Goal: Information Seeking & Learning: Learn about a topic

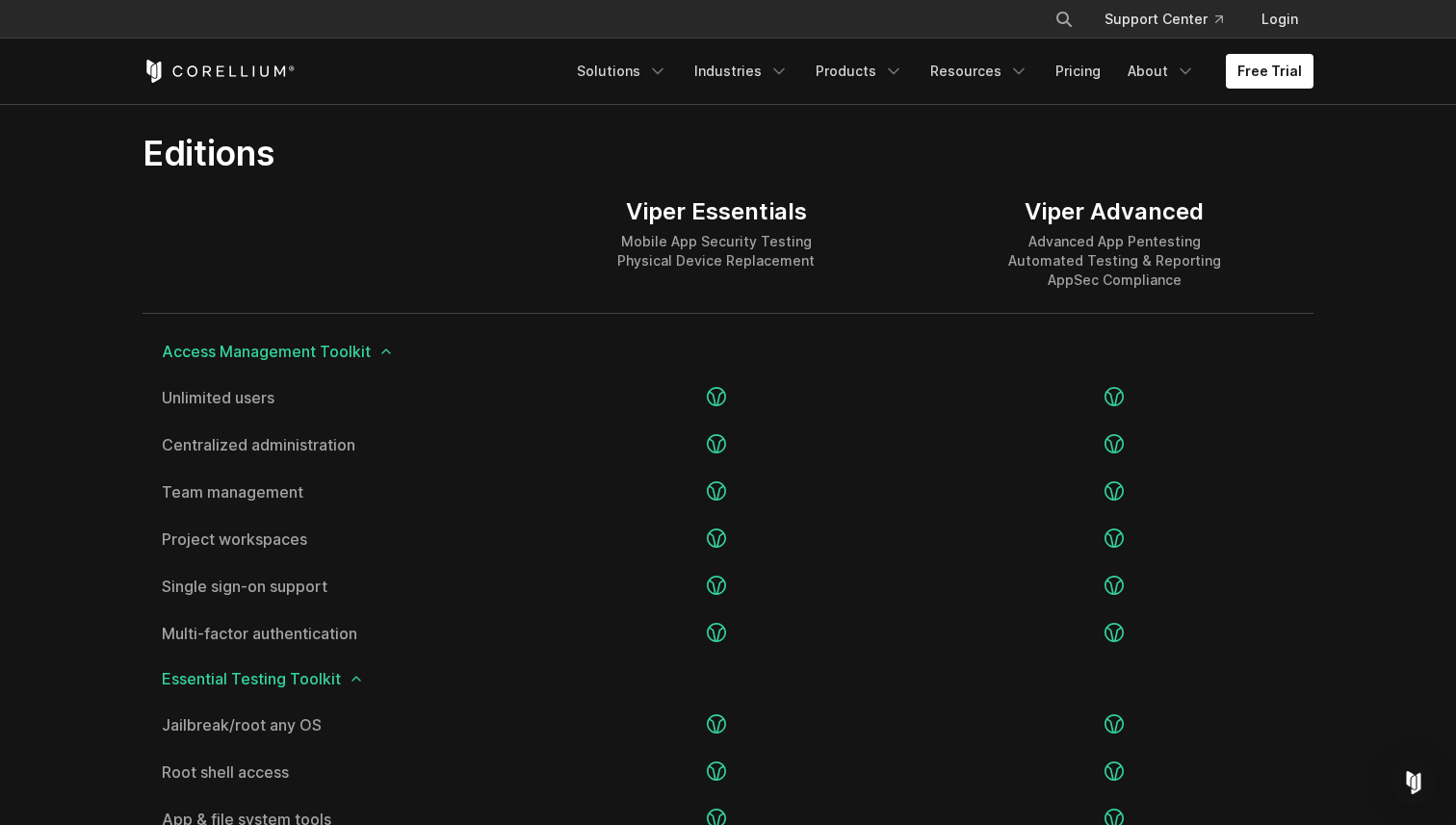
scroll to position [2371, 0]
click at [667, 62] on icon "Navigation Menu" at bounding box center [658, 72] width 20 height 20
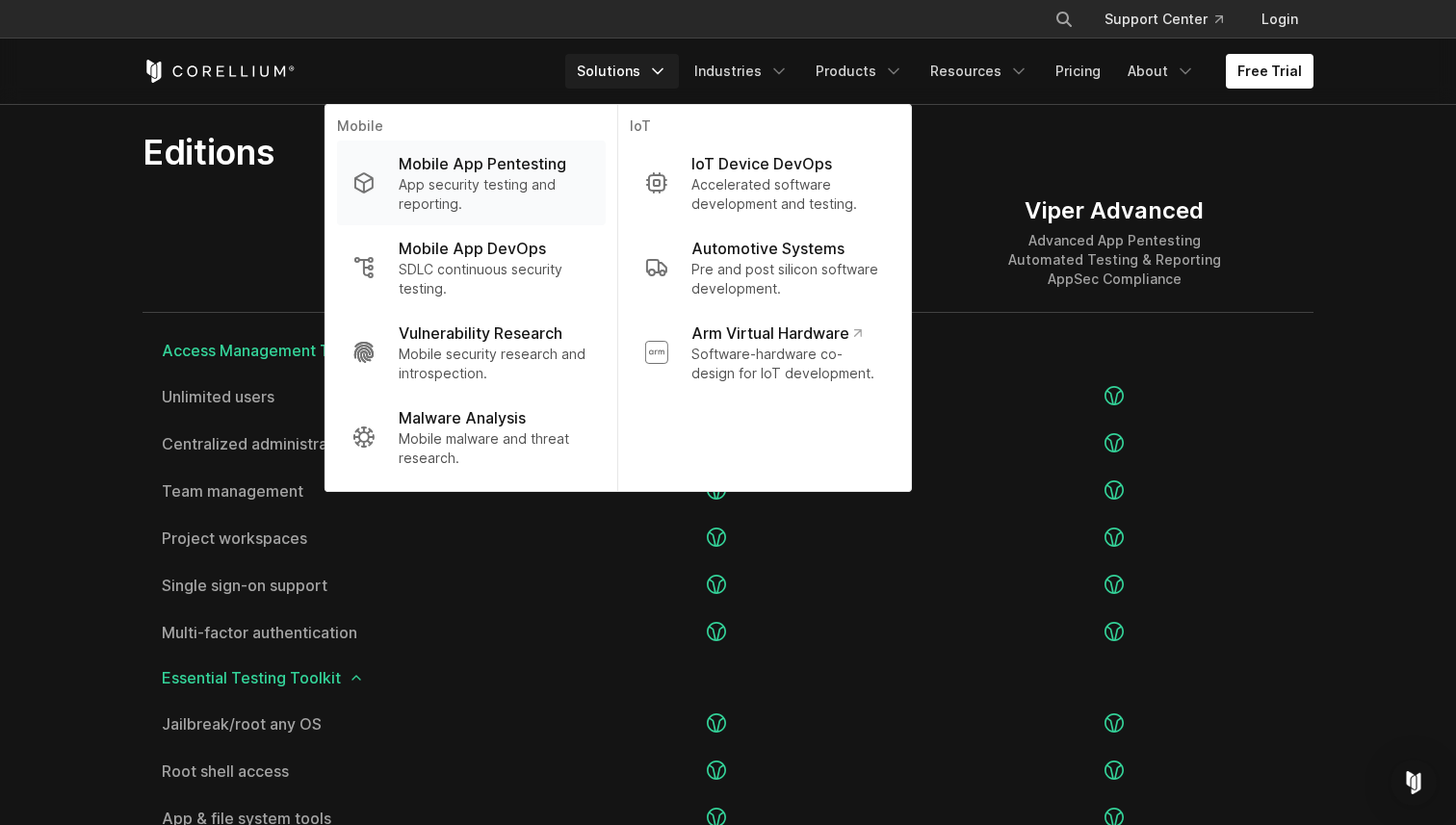
click at [532, 180] on p "App security testing and reporting." at bounding box center [494, 193] width 192 height 38
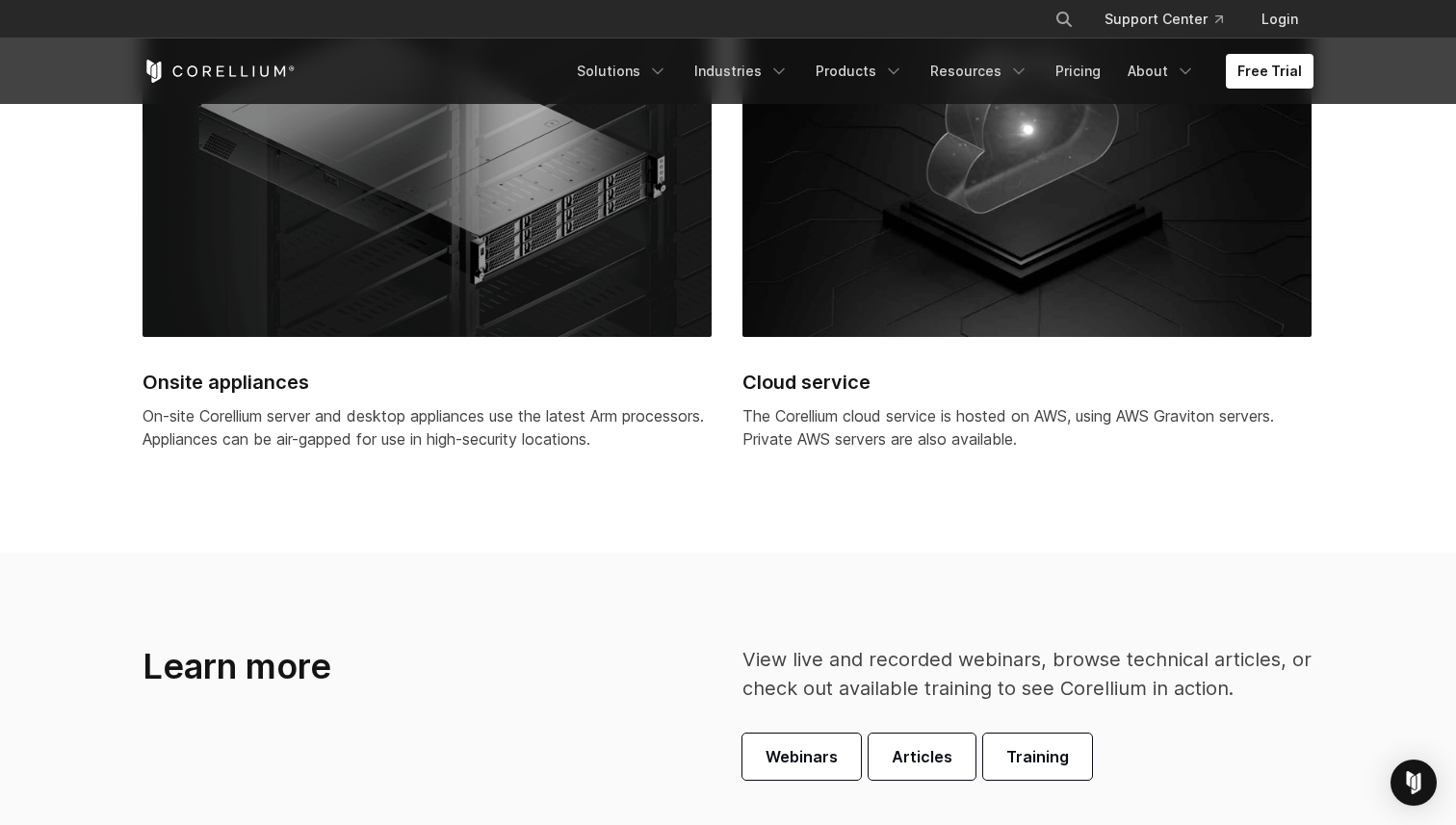
scroll to position [5017, 0]
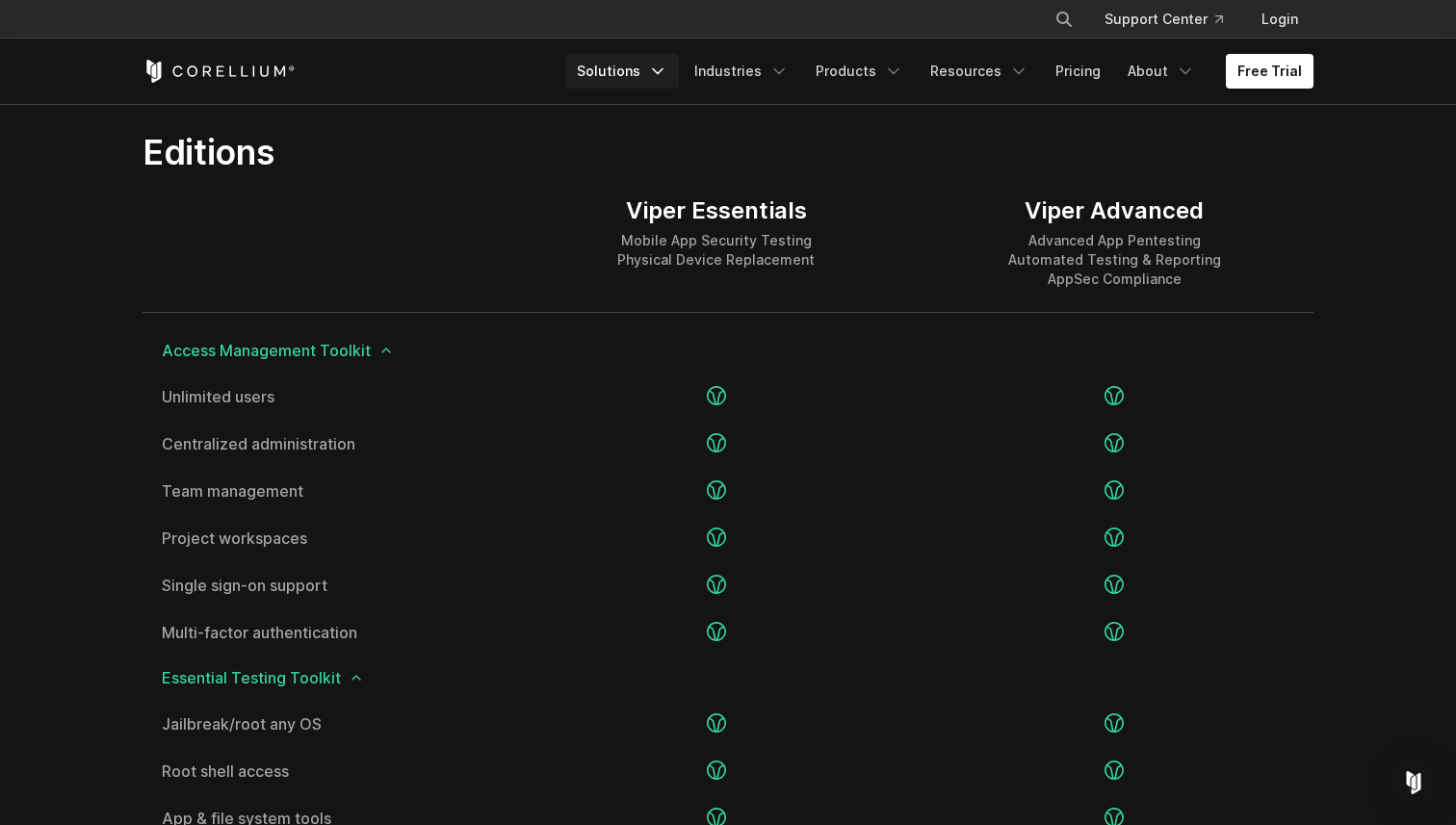
click at [667, 71] on icon "Navigation Menu" at bounding box center [658, 72] width 20 height 20
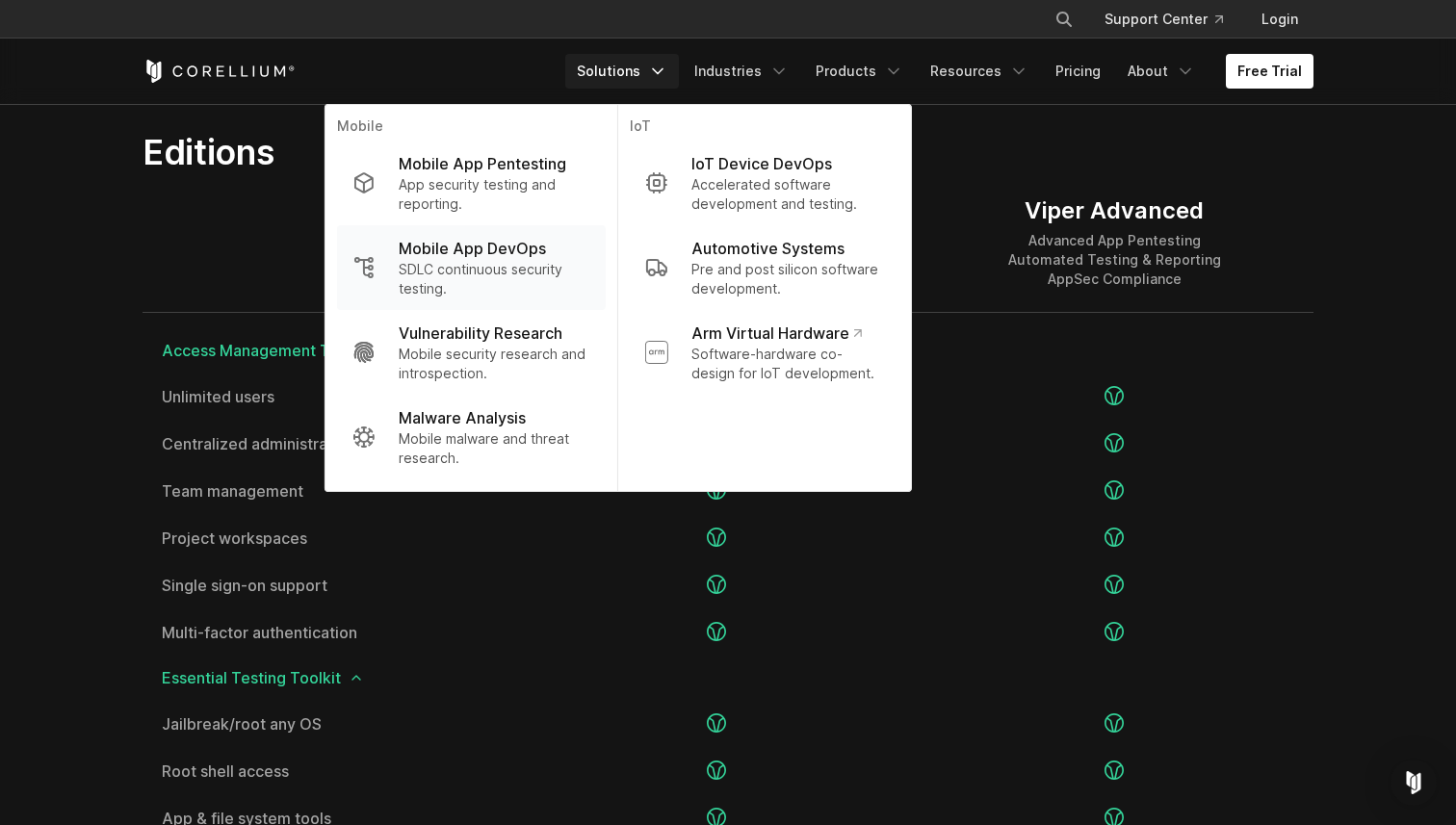
click at [535, 270] on p "SDLC continuous security testing." at bounding box center [494, 279] width 192 height 38
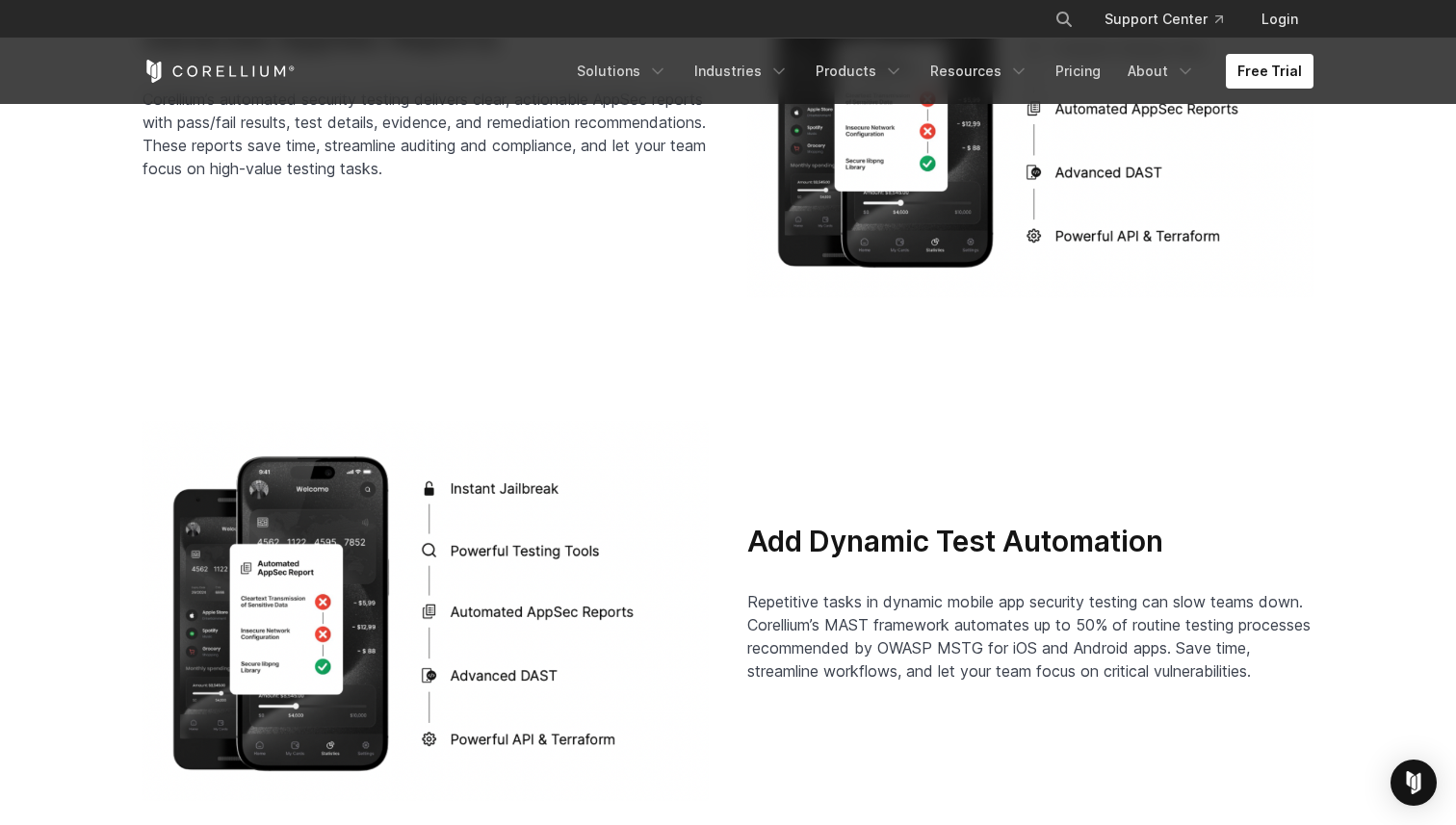
scroll to position [3487, 0]
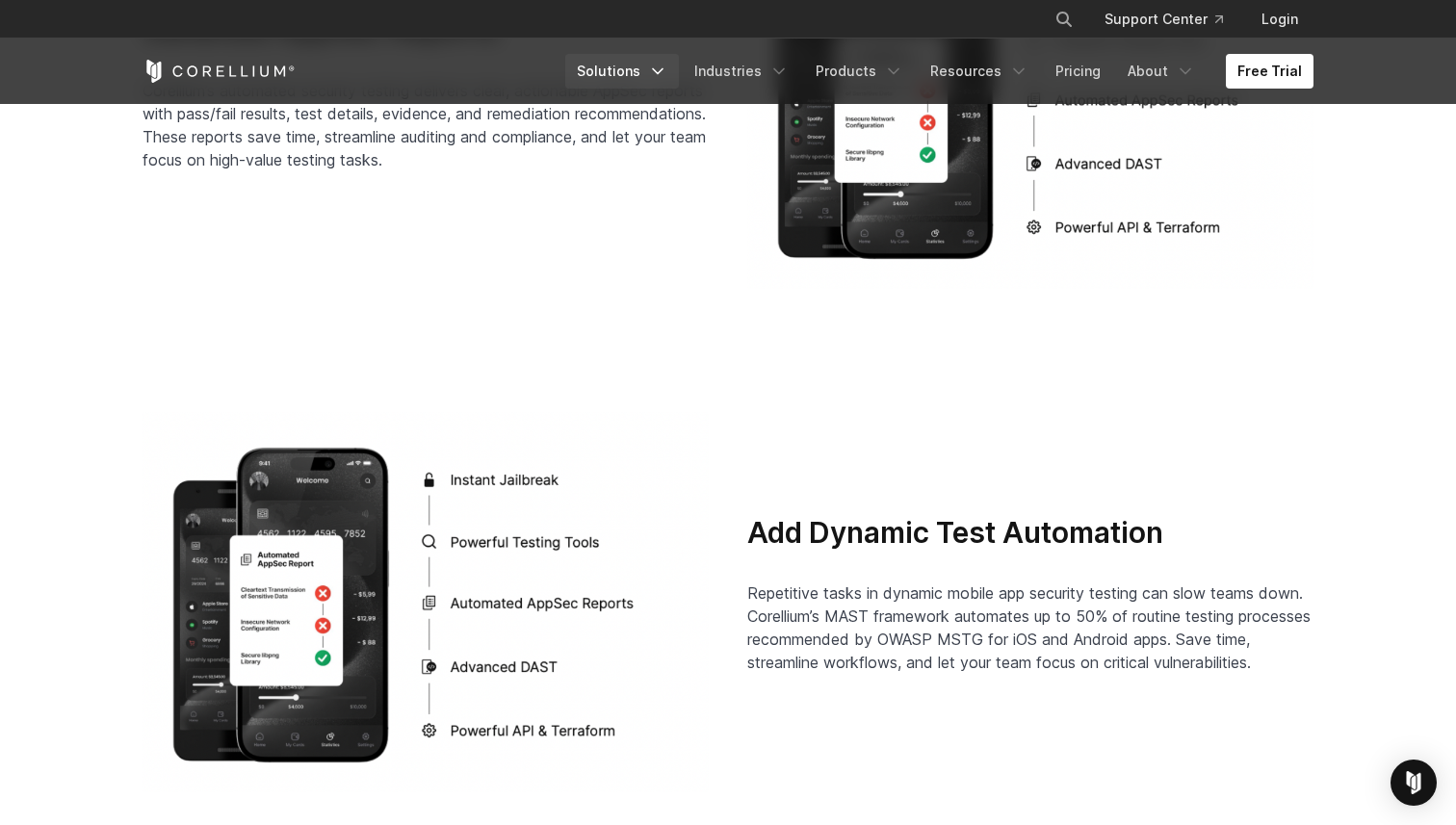
click at [667, 72] on icon "Navigation Menu" at bounding box center [658, 72] width 20 height 20
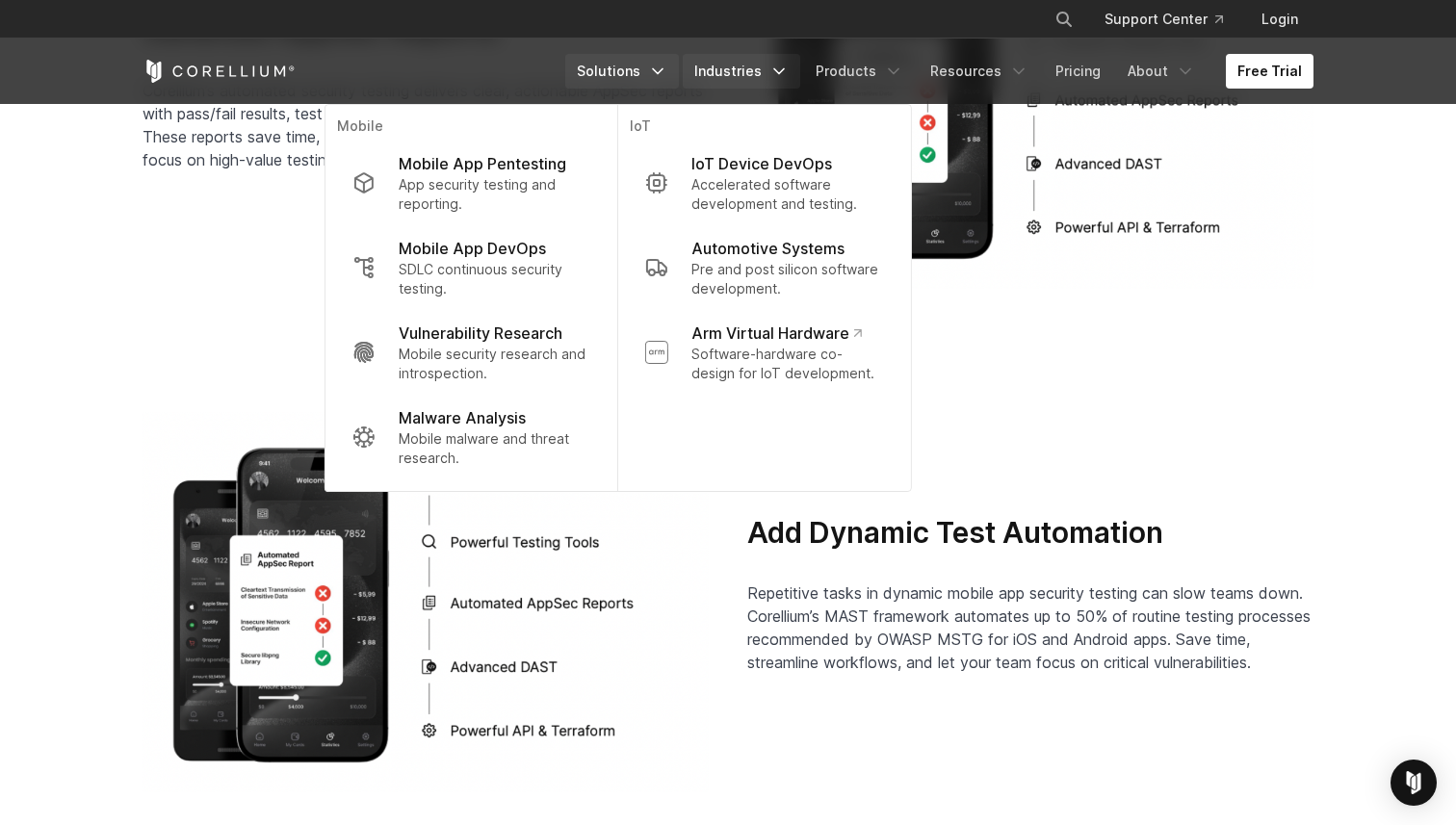
click at [789, 74] on icon "Navigation Menu" at bounding box center [779, 72] width 20 height 20
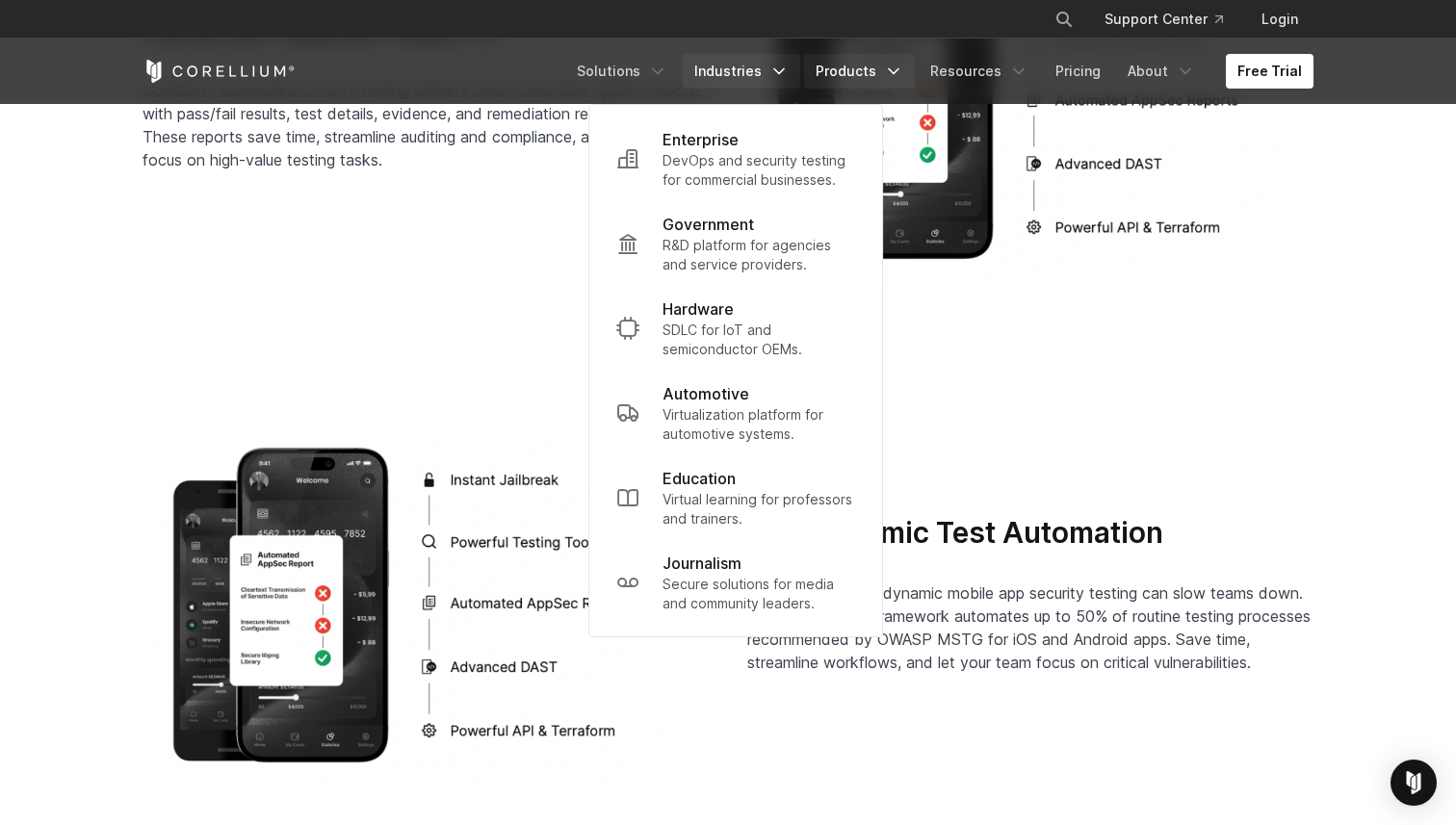
click at [904, 62] on icon "Navigation Menu" at bounding box center [894, 72] width 20 height 20
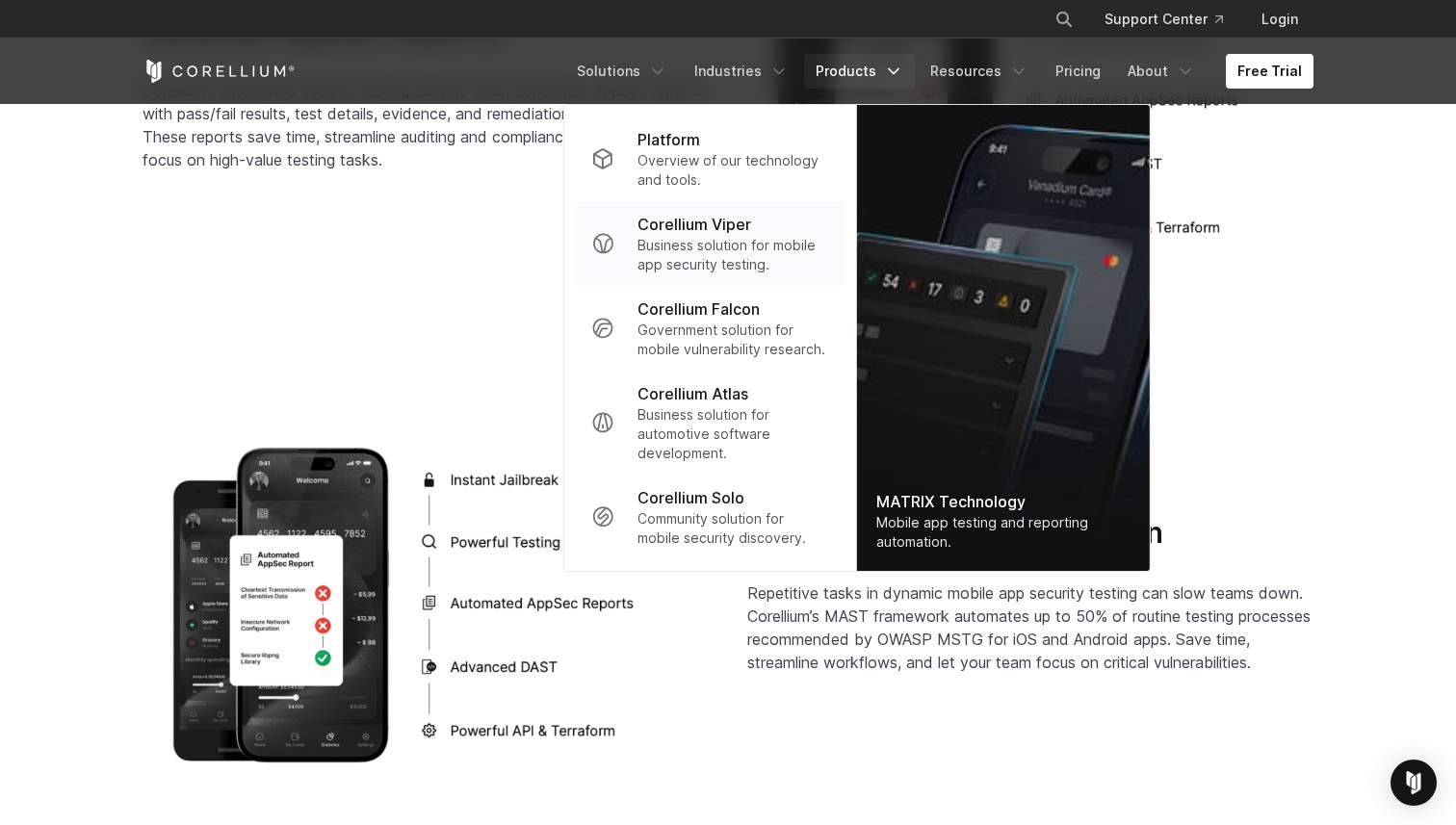
click at [753, 242] on p "Business solution for mobile app security testing." at bounding box center [733, 254] width 192 height 38
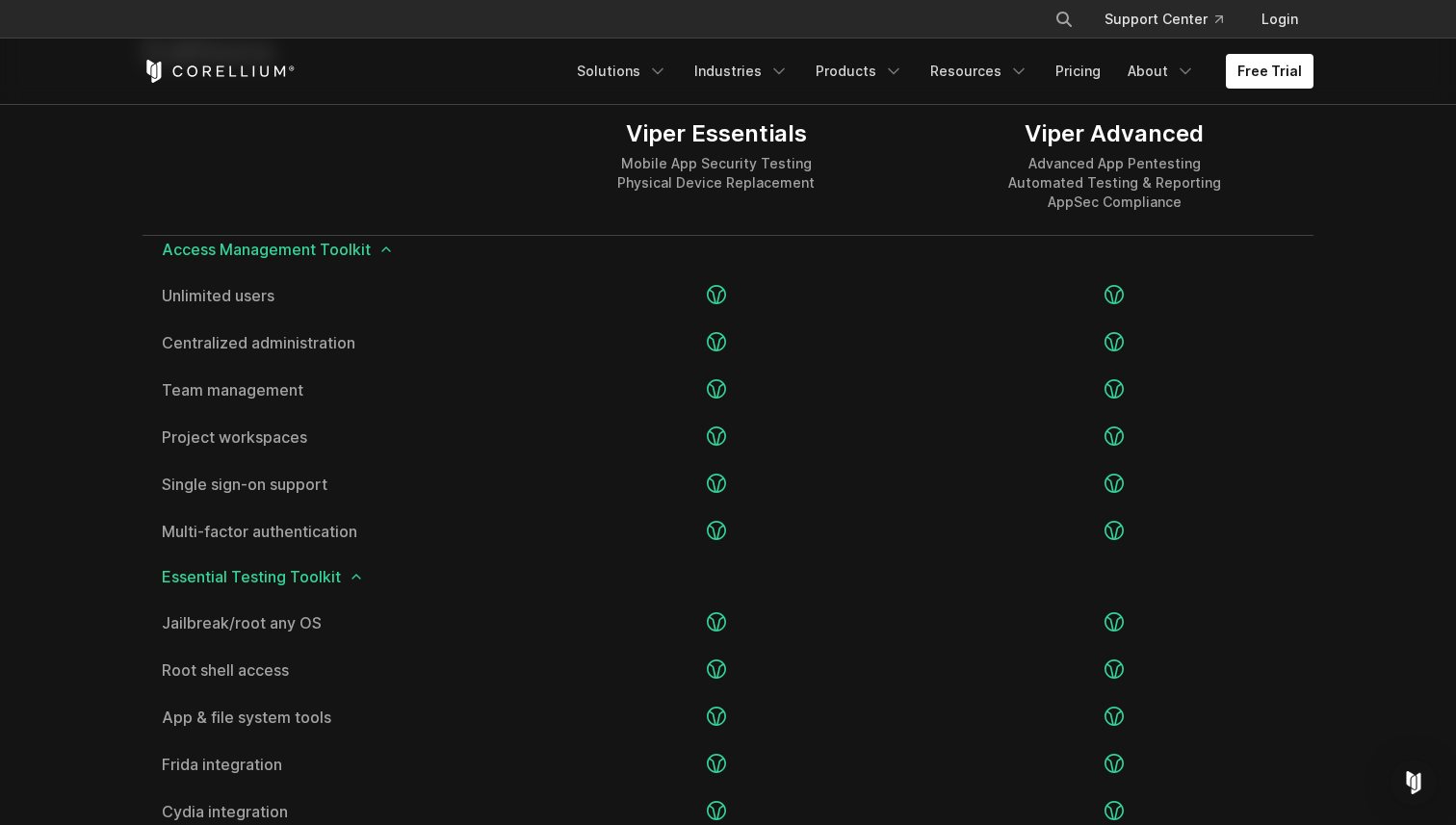
scroll to position [2480, 0]
